Goal: Book appointment/travel/reservation

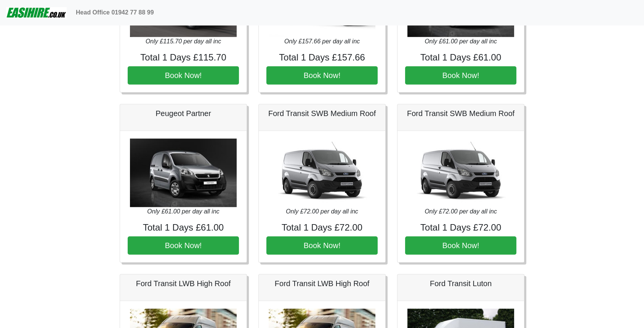
scroll to position [483, 0]
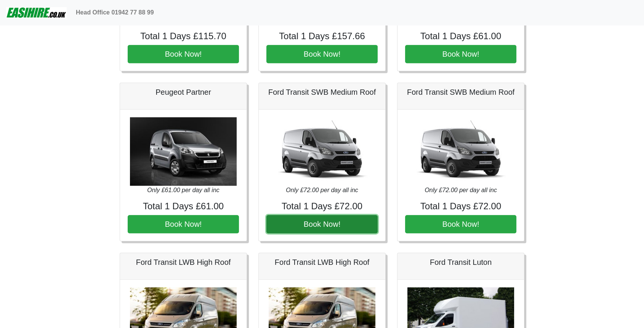
click at [330, 221] on button "Book Now!" at bounding box center [321, 224] width 111 height 18
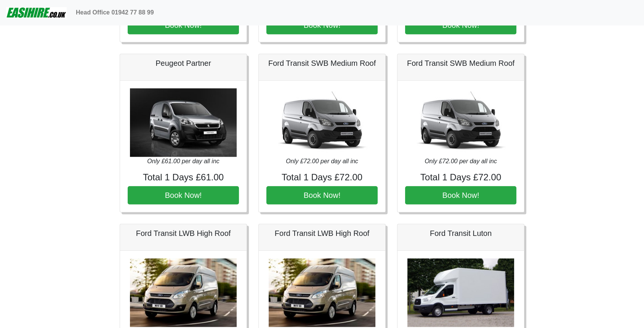
scroll to position [600, 0]
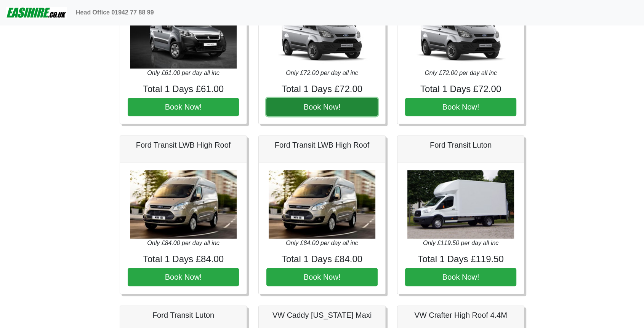
click at [307, 107] on button "Book Now!" at bounding box center [321, 107] width 111 height 18
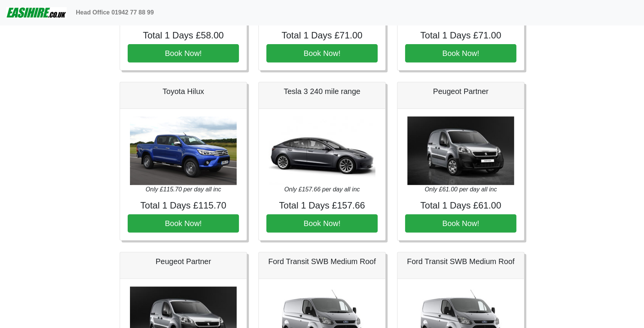
scroll to position [26, 0]
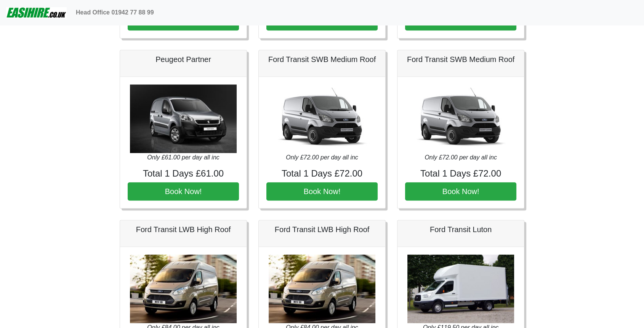
scroll to position [508, 0]
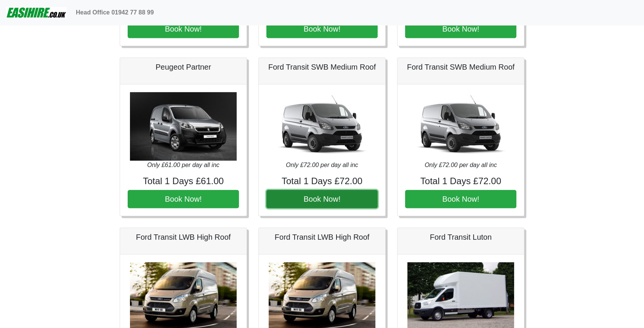
click at [317, 199] on button "Book Now!" at bounding box center [321, 199] width 111 height 18
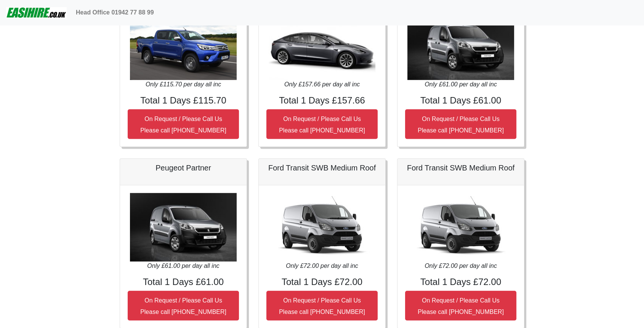
scroll to position [508, 0]
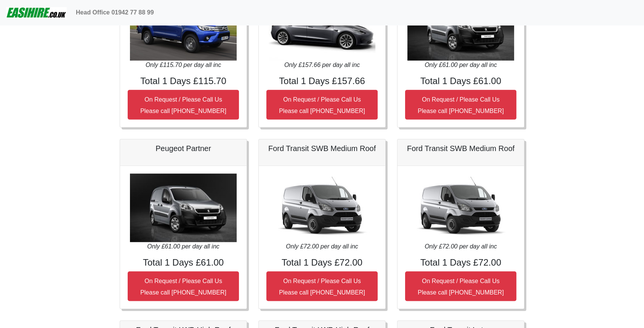
click at [333, 233] on img at bounding box center [322, 208] width 107 height 69
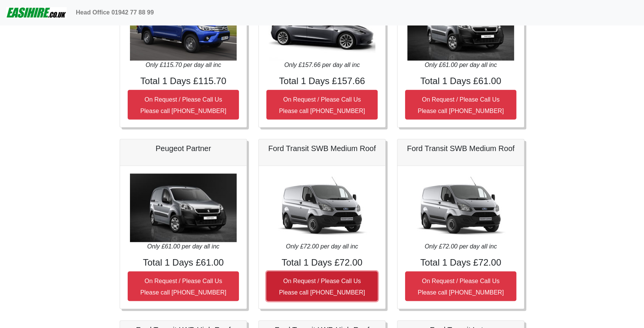
click at [313, 280] on small "On Request / Please Call Us Please call 0044 (0)1902 491449" at bounding box center [322, 287] width 86 height 18
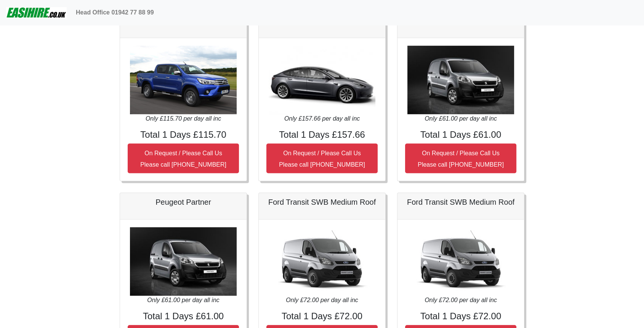
scroll to position [423, 0]
